Goal: Find specific page/section: Find specific page/section

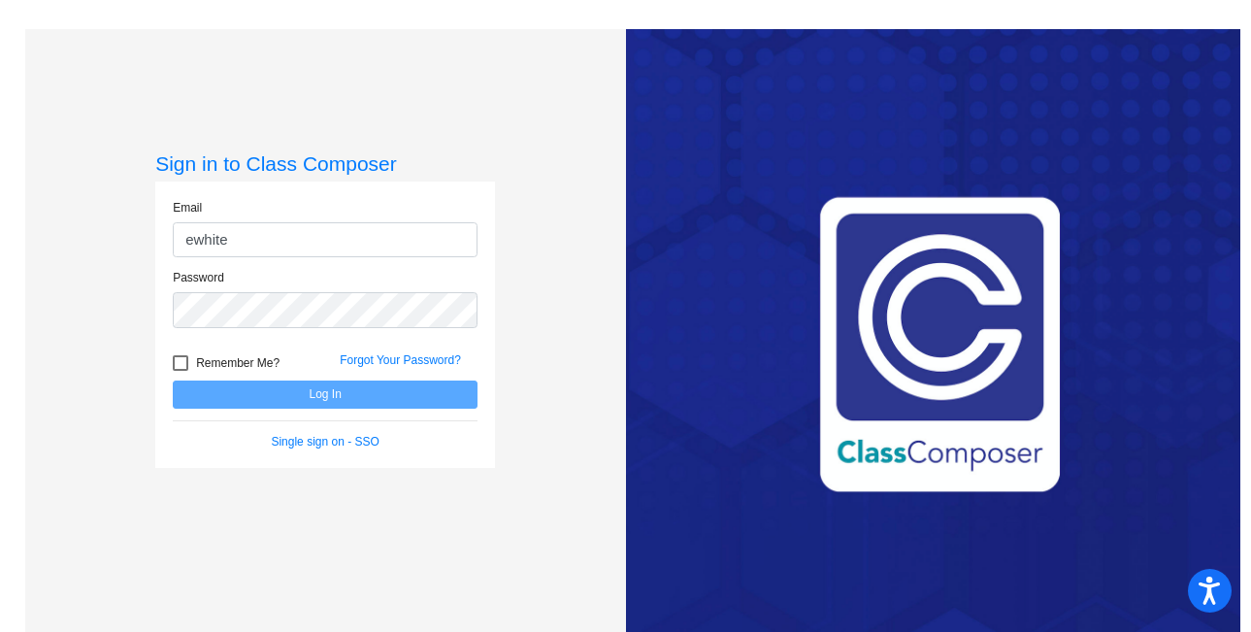
type input "[EMAIL_ADDRESS][DOMAIN_NAME]"
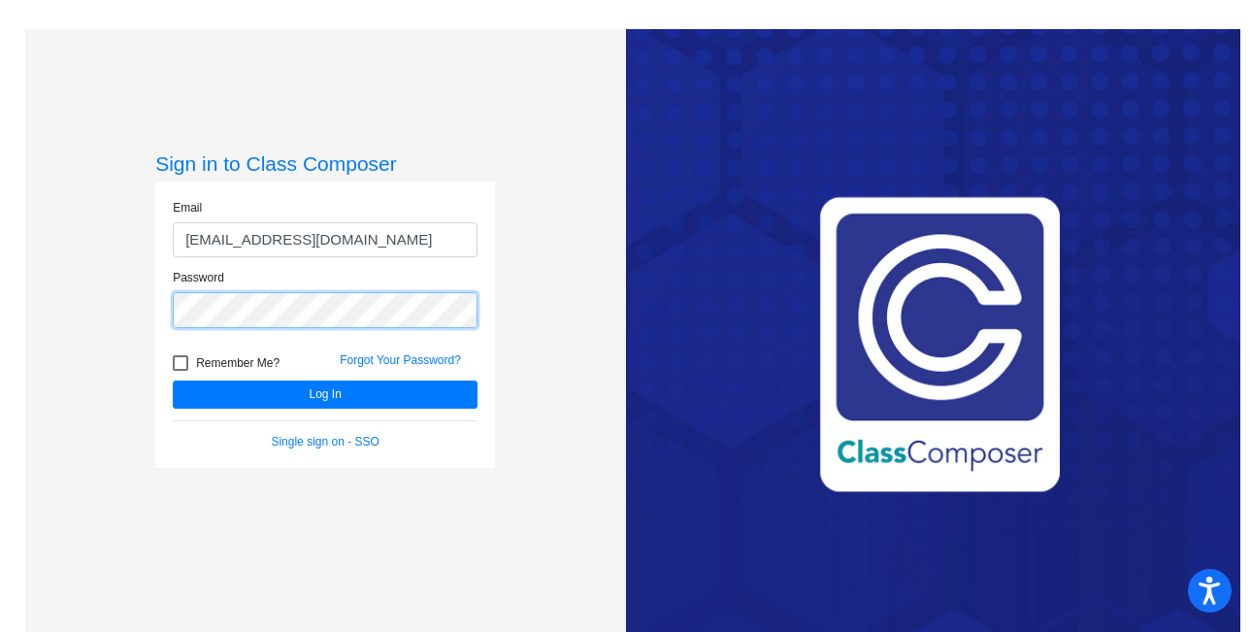
click at [173, 380] on button "Log In" at bounding box center [325, 394] width 305 height 28
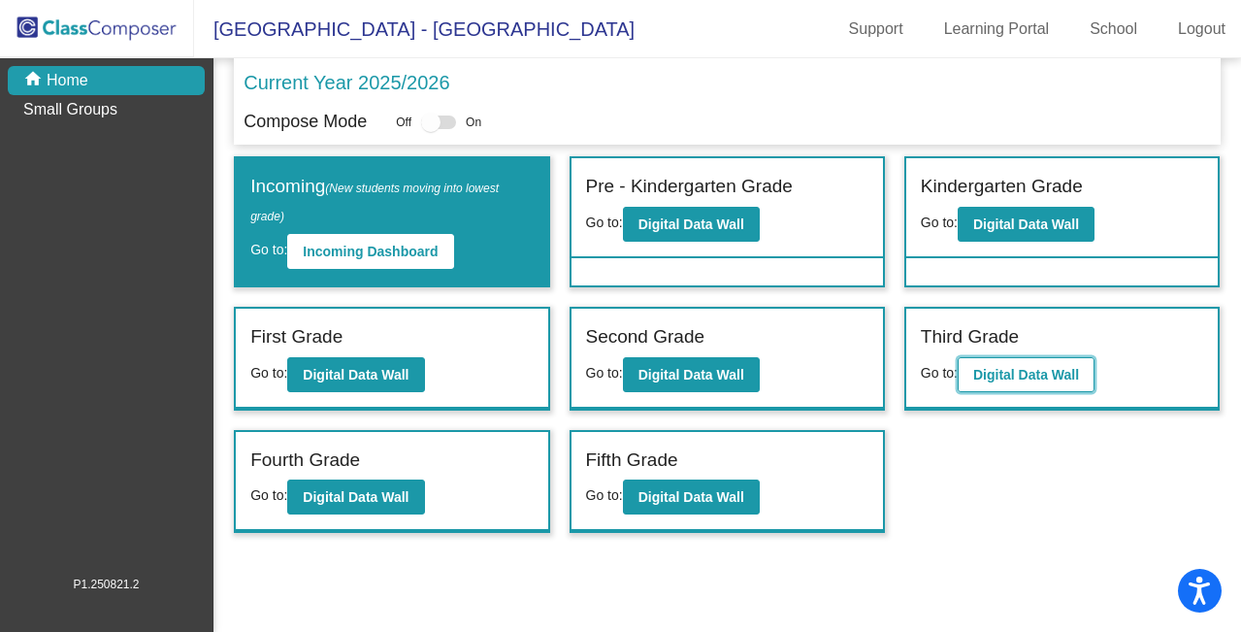
click at [1028, 368] on b "Digital Data Wall" at bounding box center [1026, 375] width 106 height 16
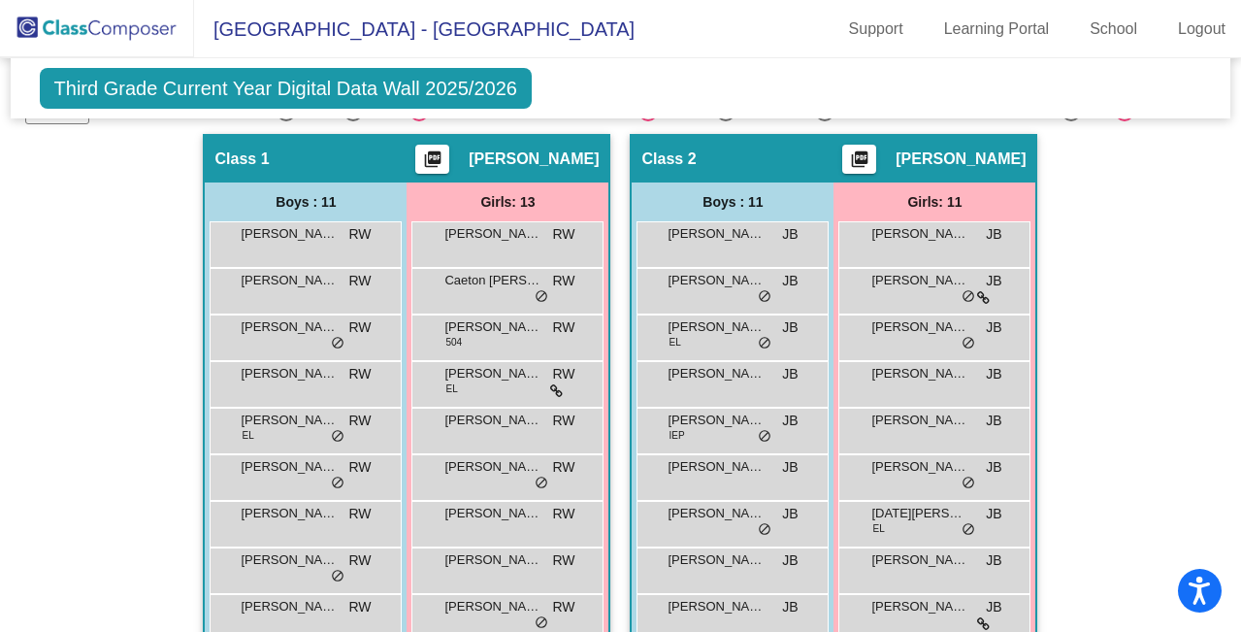
scroll to position [370, 0]
